Goal: Find specific page/section: Find specific page/section

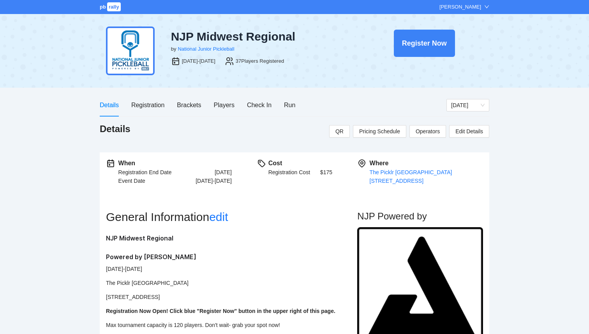
click at [108, 10] on span "rally" at bounding box center [114, 6] width 14 height 9
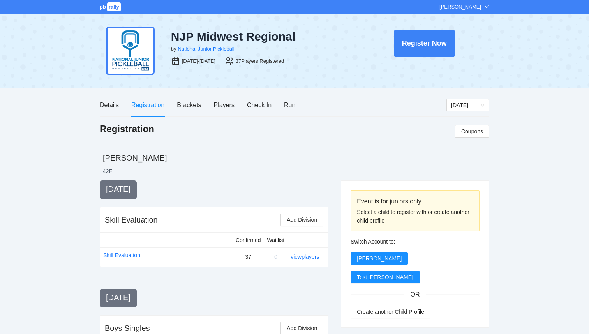
click at [108, 7] on span "rally" at bounding box center [114, 6] width 14 height 9
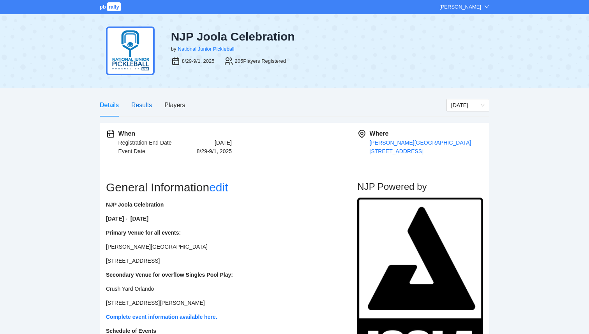
click at [140, 104] on div "Results" at bounding box center [141, 105] width 21 height 10
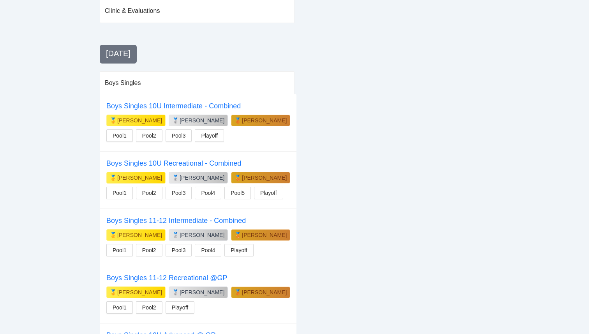
scroll to position [180, 0]
